Goal: Task Accomplishment & Management: Manage account settings

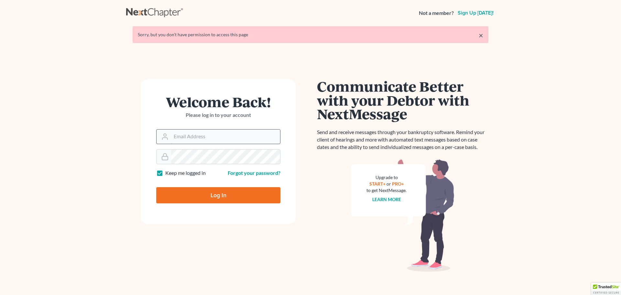
click at [184, 139] on input "Email Address" at bounding box center [225, 136] width 109 height 14
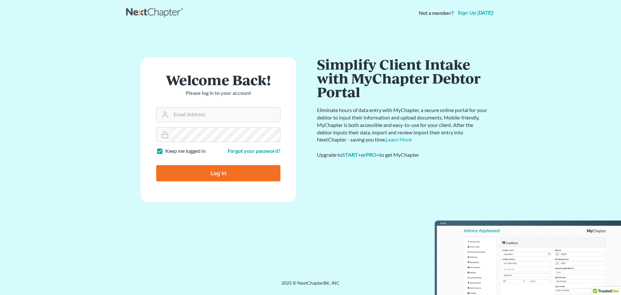
type input "[EMAIL_ADDRESS][DOMAIN_NAME]"
click at [225, 171] on input "Log In" at bounding box center [218, 173] width 124 height 16
type input "Thinking..."
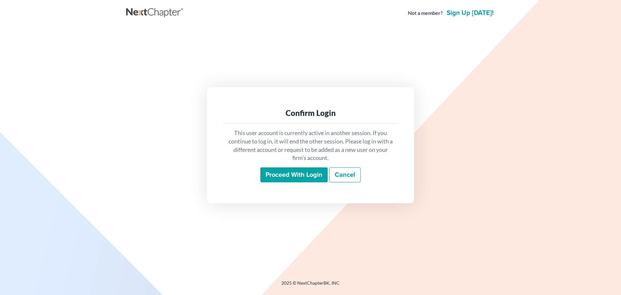
click at [294, 174] on input "Proceed with login" at bounding box center [293, 174] width 67 height 15
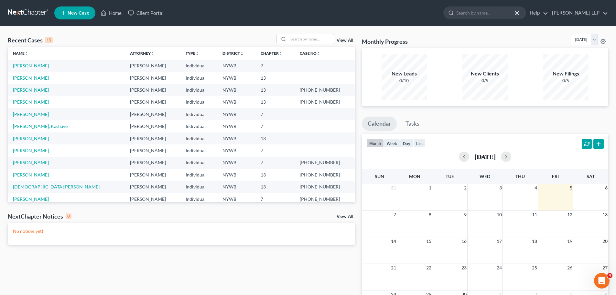
click at [30, 79] on link "Smith, James" at bounding box center [31, 77] width 36 height 5
select select "21"
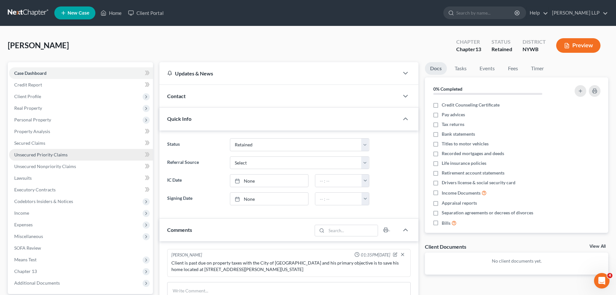
click at [64, 154] on span "Unsecured Priority Claims" at bounding box center [40, 154] width 53 height 5
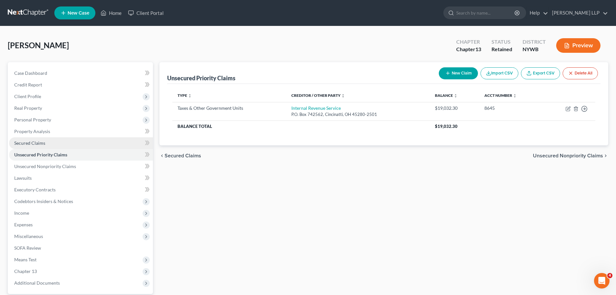
click at [43, 143] on span "Secured Claims" at bounding box center [29, 142] width 31 height 5
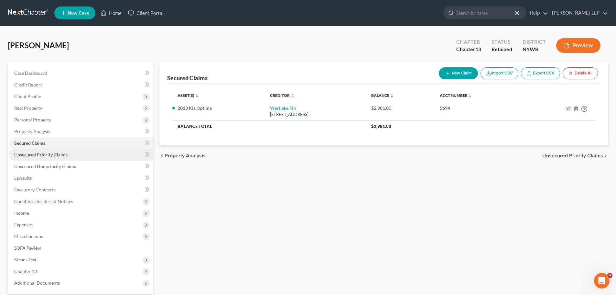
click at [68, 156] on link "Unsecured Priority Claims" at bounding box center [81, 155] width 144 height 12
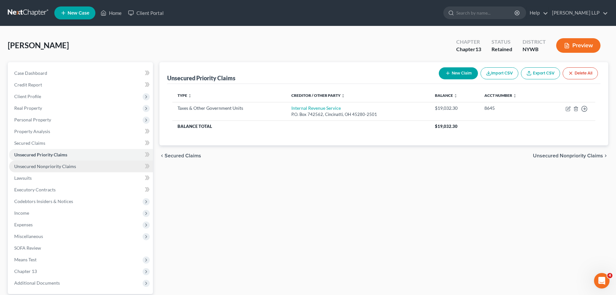
click at [63, 166] on span "Unsecured Nonpriority Claims" at bounding box center [45, 165] width 62 height 5
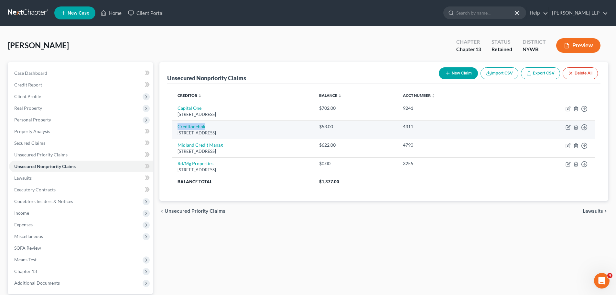
drag, startPoint x: 197, startPoint y: 129, endPoint x: 175, endPoint y: 127, distance: 22.7
click at [175, 127] on td "Creditonebnk Po Box 98872, Las Vegas, NV 89193" at bounding box center [243, 129] width 142 height 18
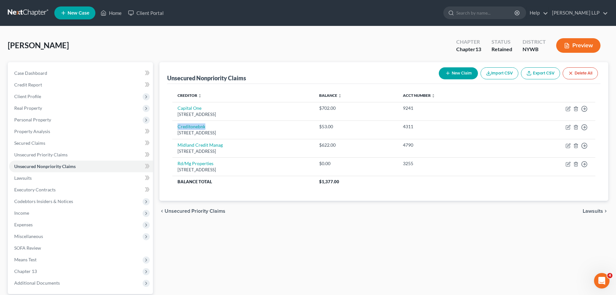
copy link "Creditonebnk"
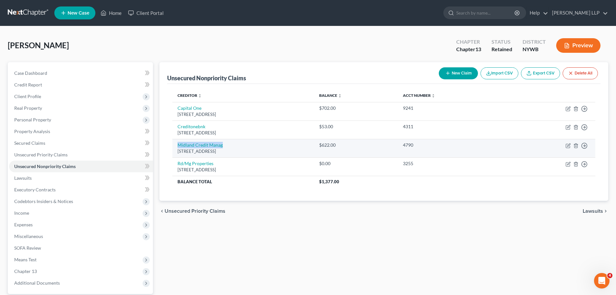
drag, startPoint x: 224, startPoint y: 148, endPoint x: 176, endPoint y: 147, distance: 48.2
click at [176, 147] on td "Midland Credit Manag 320 E Big Beaver Rd Ste 300, Troy, MI 48083" at bounding box center [243, 148] width 142 height 18
copy link "Midland Credit Manag"
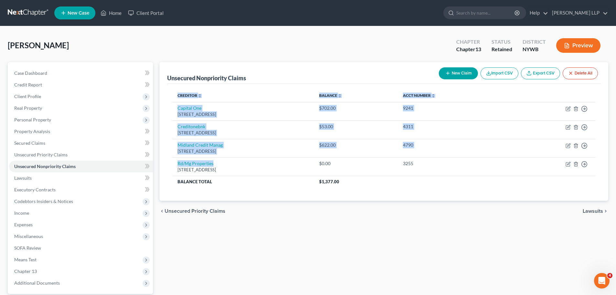
drag, startPoint x: 225, startPoint y: 162, endPoint x: 161, endPoint y: 161, distance: 64.1
click at [166, 161] on div "Unsecured Nonpriority Claims New Claim Import CSV Export CSV Delete All Credito…" at bounding box center [383, 131] width 449 height 138
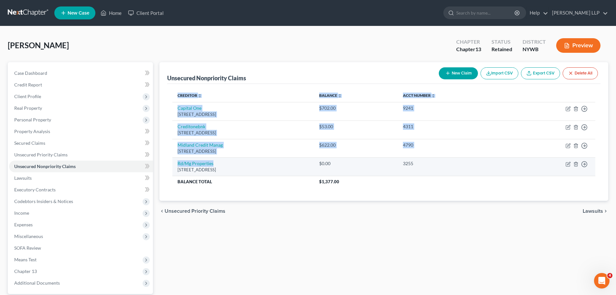
click at [215, 169] on div "10505 Sorrento Valley Rd Ste 3, San Diego, CA 92121" at bounding box center [243, 170] width 131 height 6
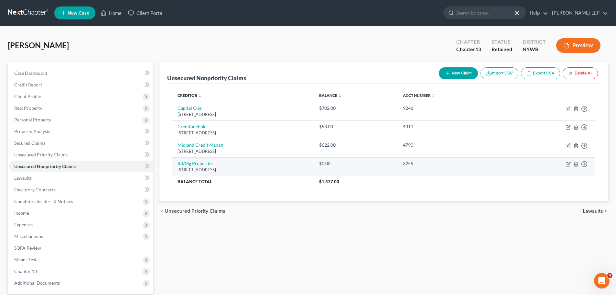
click at [279, 166] on td "Rd/Mg Properties 10505 Sorrento Valley Rd Ste 3, San Diego, CA 92121" at bounding box center [243, 166] width 142 height 18
drag, startPoint x: 215, startPoint y: 164, endPoint x: 175, endPoint y: 165, distance: 39.5
click at [175, 165] on td "Rd/Mg Properties 10505 Sorrento Valley Rd Ste 3, San Diego, CA 92121" at bounding box center [243, 166] width 142 height 18
copy link "Rd/Mg Properties"
